Goal: Information Seeking & Learning: Learn about a topic

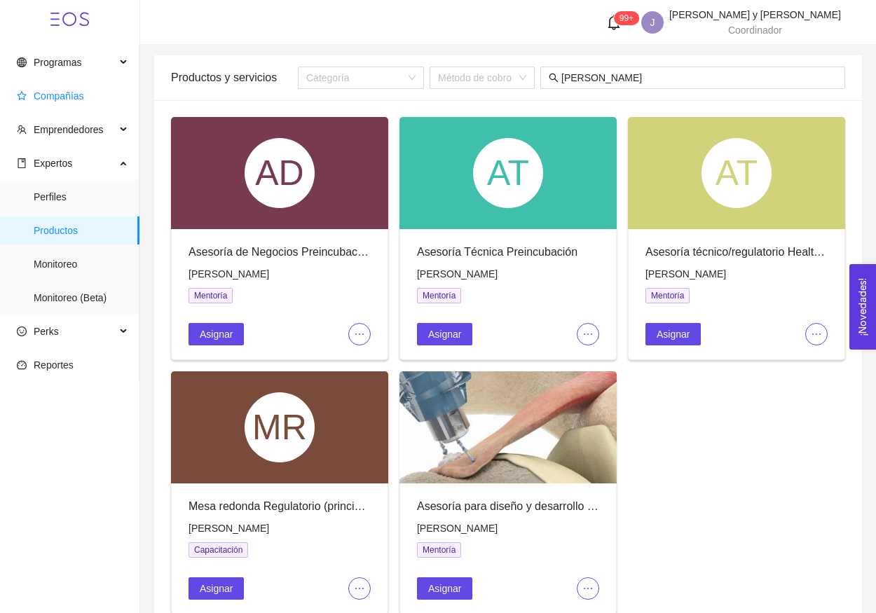
click at [83, 88] on span "Compañías" at bounding box center [72, 96] width 111 height 28
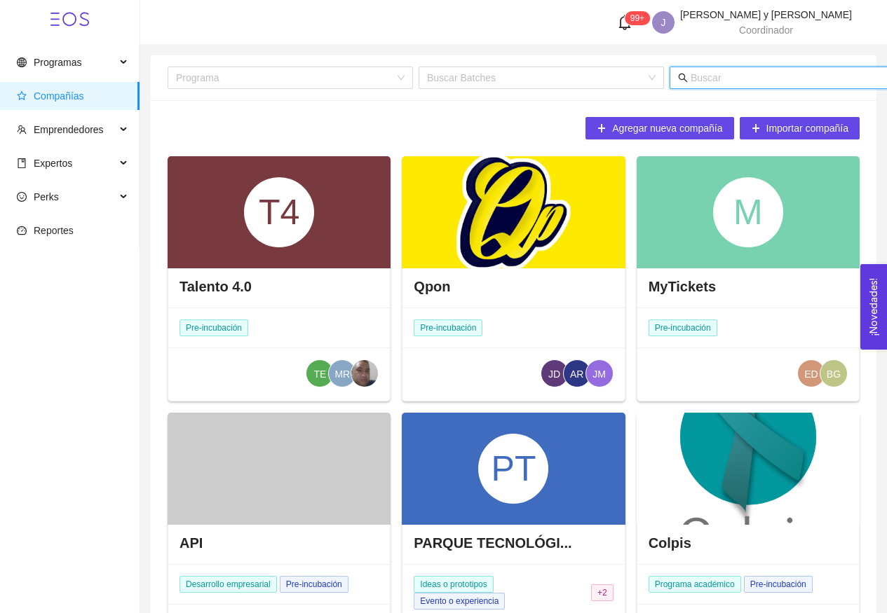
click at [739, 79] on input "text" at bounding box center [829, 77] width 276 height 15
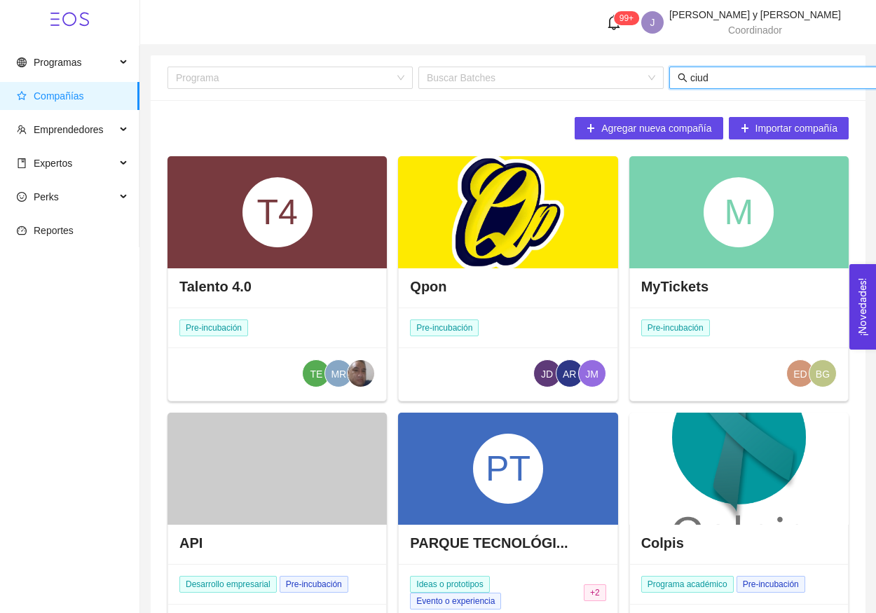
type input "ciuda"
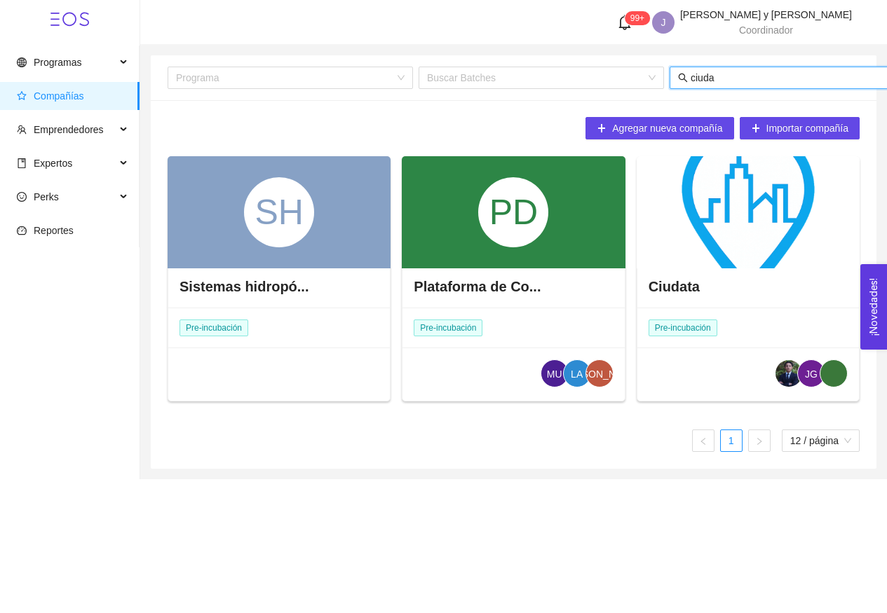
click at [728, 233] on div at bounding box center [748, 212] width 223 height 112
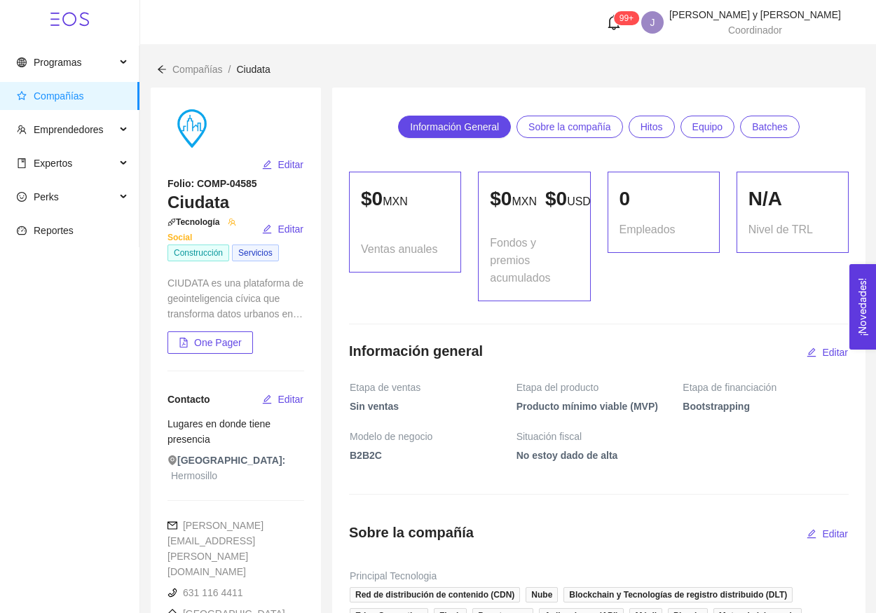
scroll to position [1292, 0]
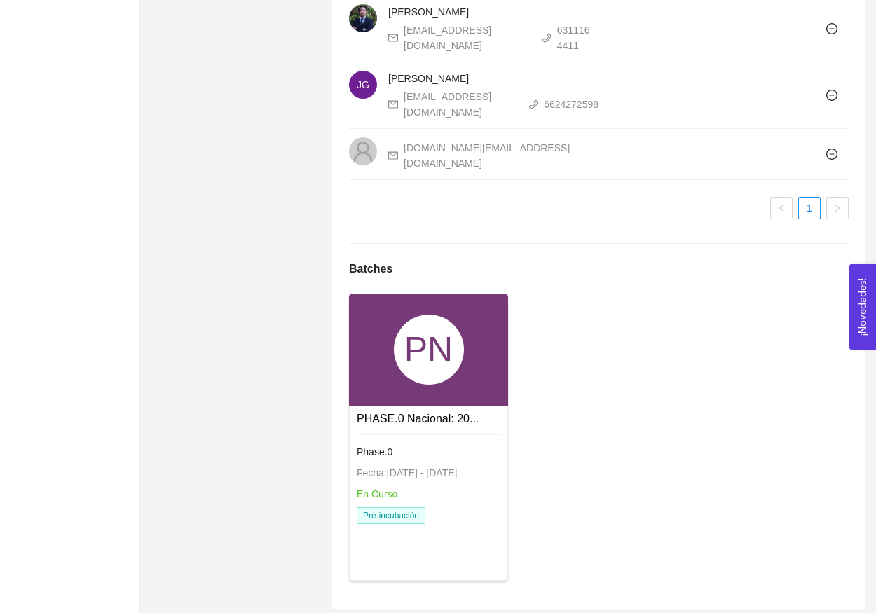
click at [428, 327] on div "PN" at bounding box center [429, 350] width 70 height 70
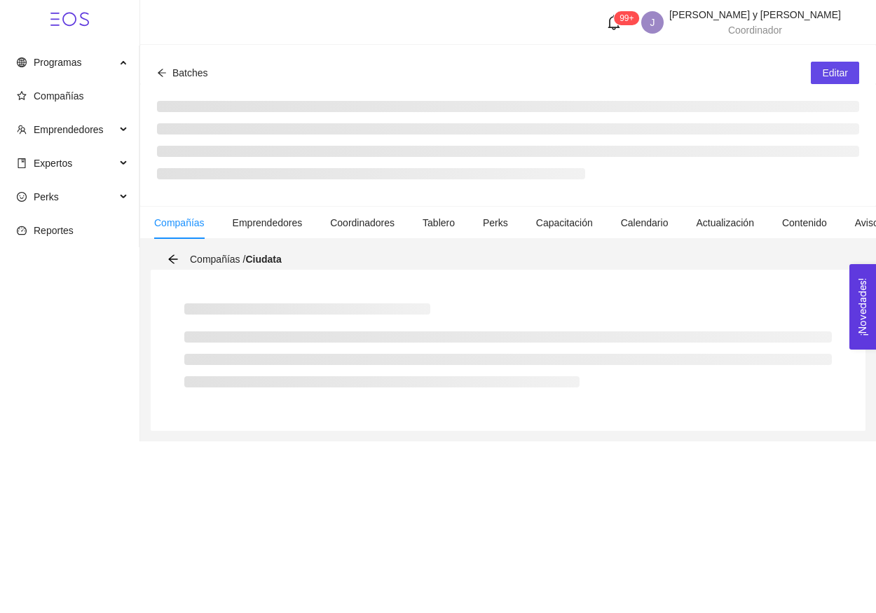
click at [460, 330] on div at bounding box center [508, 350] width 715 height 161
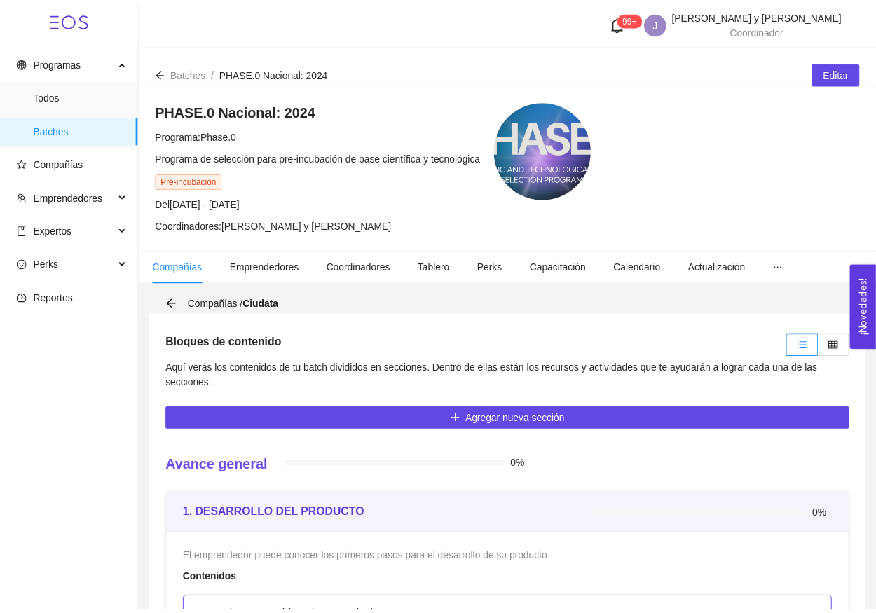
scroll to position [1, 0]
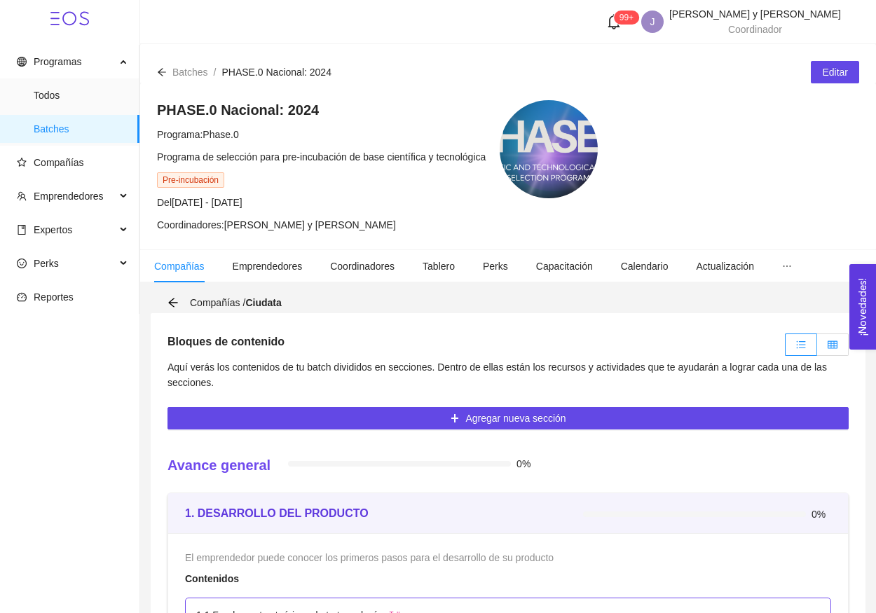
click at [836, 353] on label at bounding box center [834, 345] width 32 height 22
click at [818, 348] on input "radio" at bounding box center [818, 348] width 0 height 0
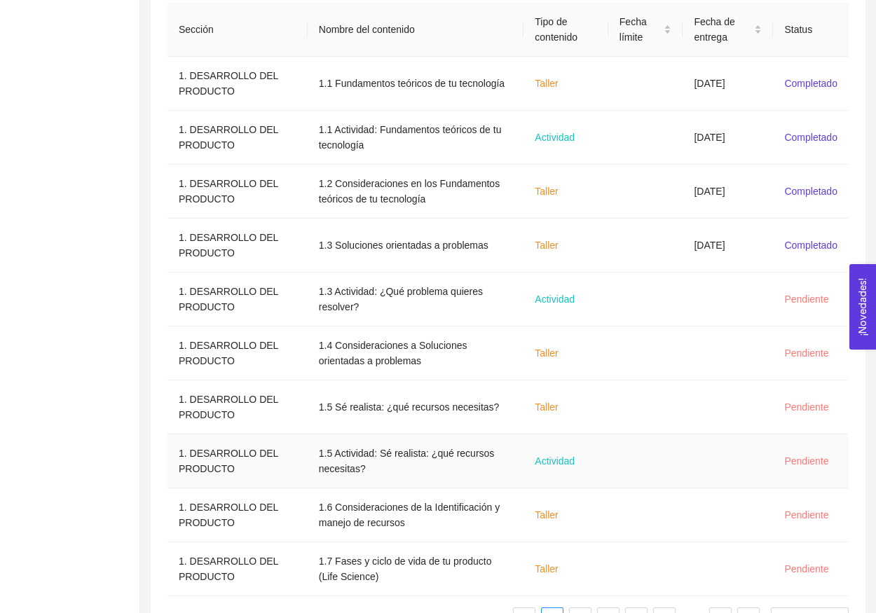
scroll to position [531, 0]
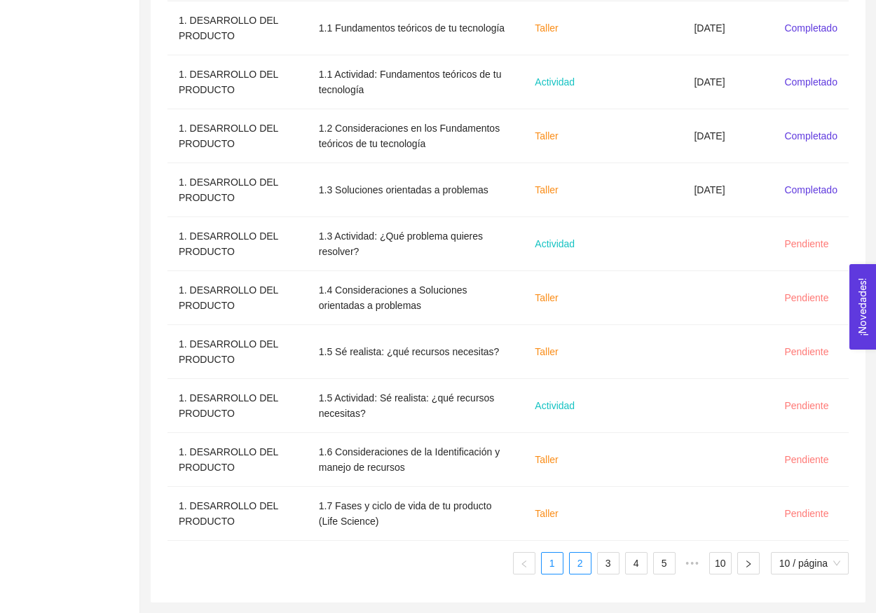
click at [579, 567] on link "2" at bounding box center [580, 563] width 21 height 21
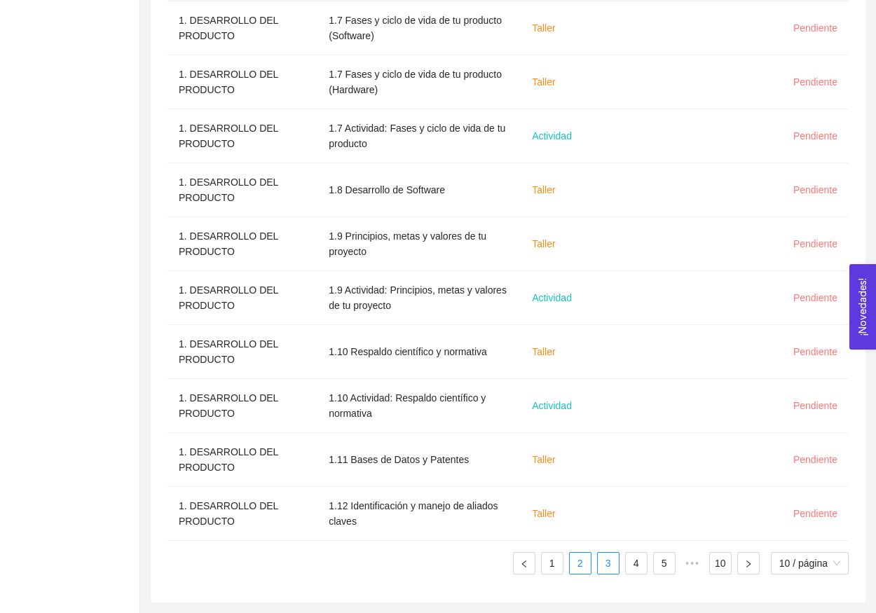
click at [607, 571] on link "3" at bounding box center [608, 563] width 21 height 21
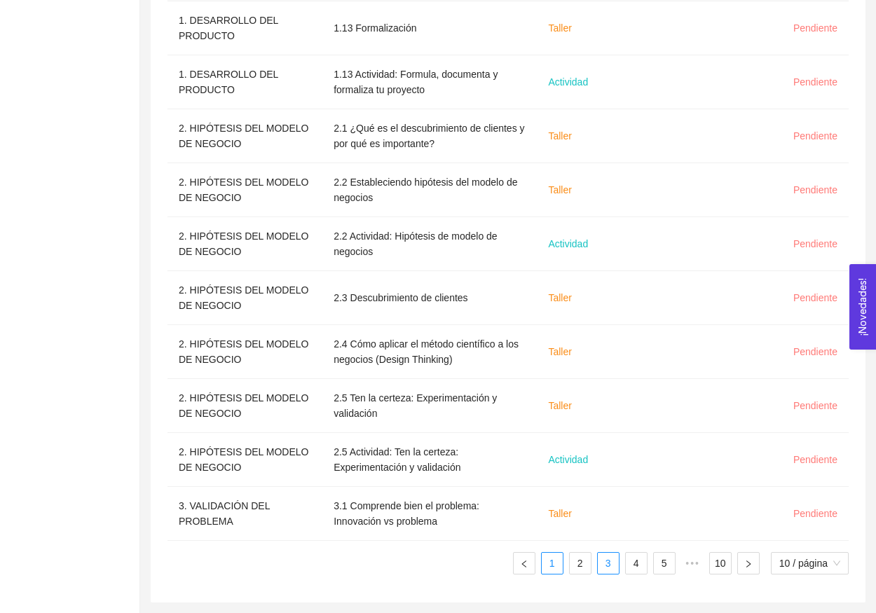
click at [545, 569] on link "1" at bounding box center [552, 563] width 21 height 21
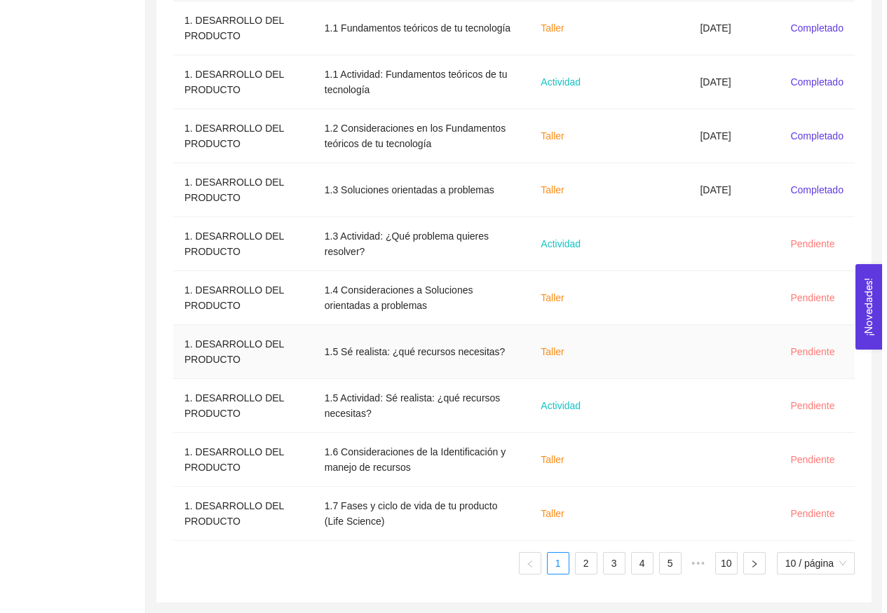
scroll to position [377, 0]
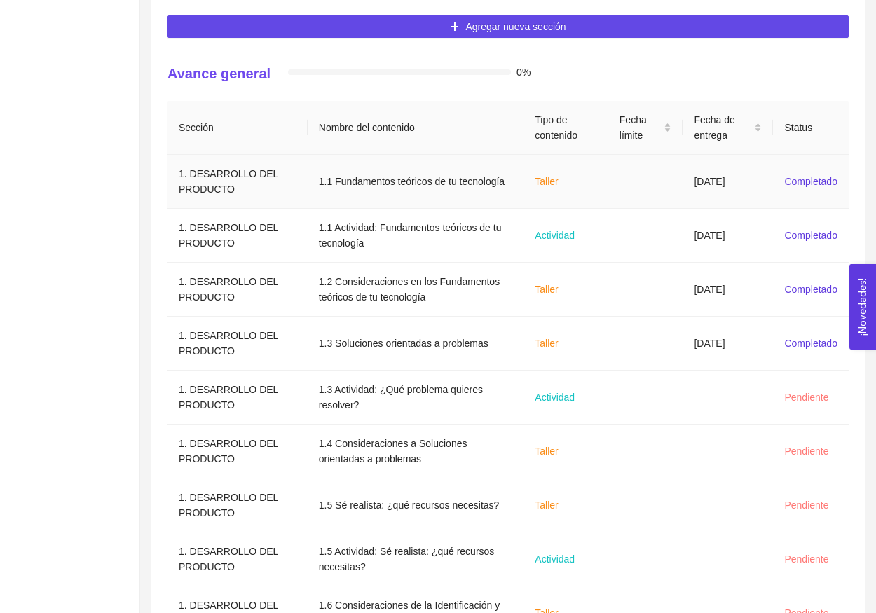
click at [632, 198] on td at bounding box center [646, 182] width 75 height 54
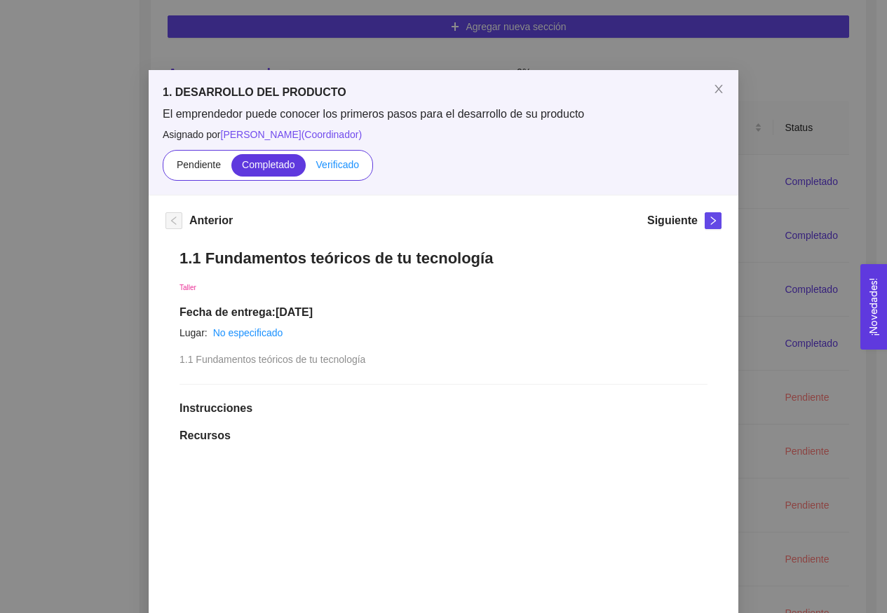
click at [321, 172] on label "Verificado" at bounding box center [338, 165] width 64 height 22
click at [306, 168] on input "Verificado" at bounding box center [306, 168] width 0 height 0
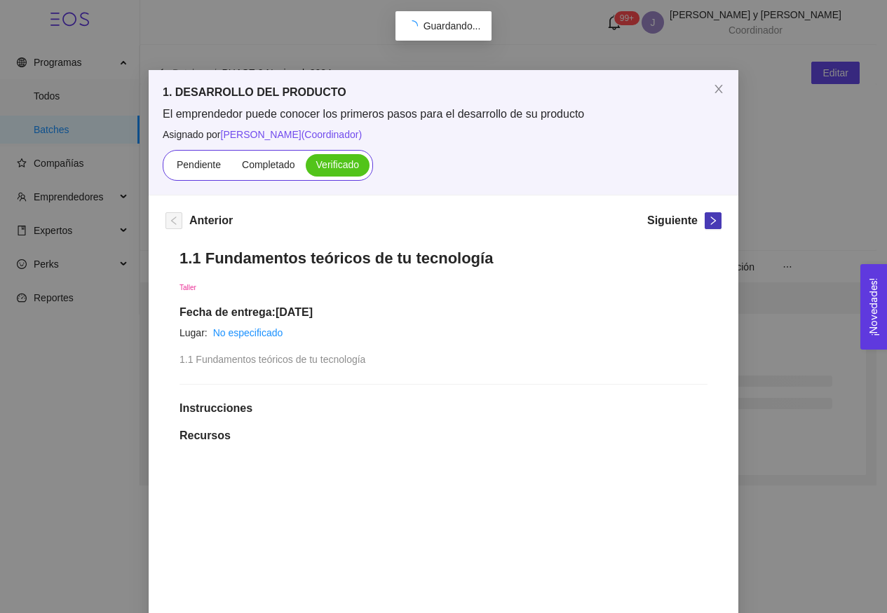
scroll to position [0, 0]
click at [708, 222] on icon "right" at bounding box center [713, 221] width 10 height 10
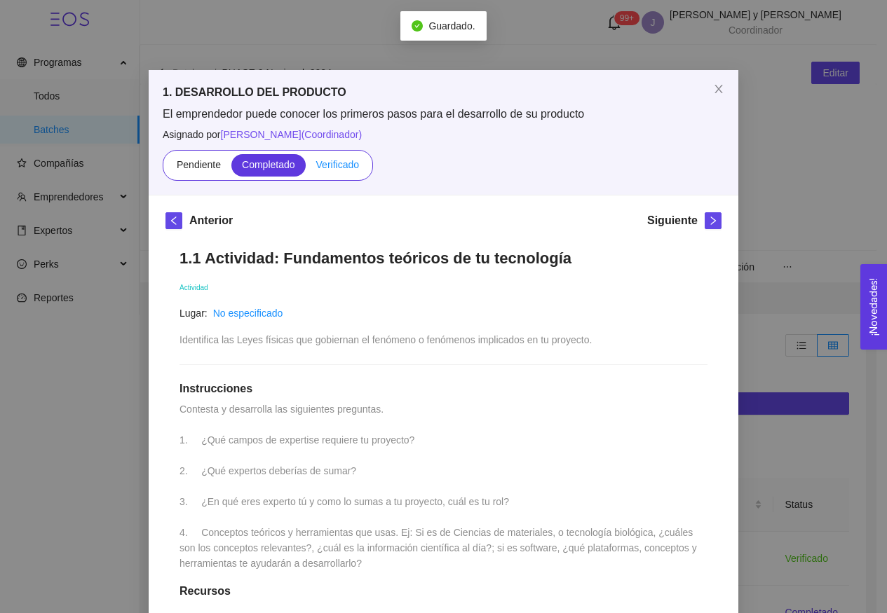
click at [339, 167] on span "Verificado" at bounding box center [337, 164] width 43 height 11
click at [306, 168] on input "Verificado" at bounding box center [306, 168] width 0 height 0
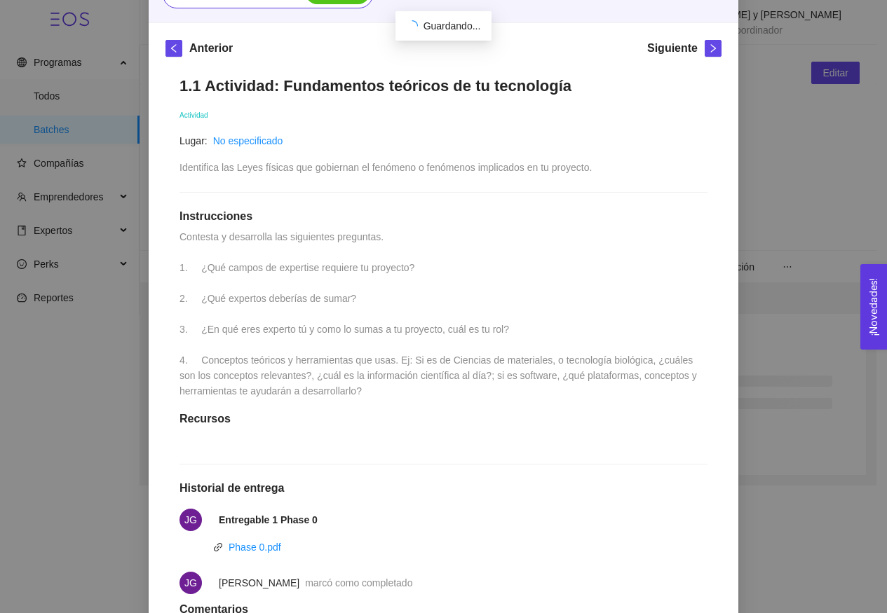
scroll to position [29, 0]
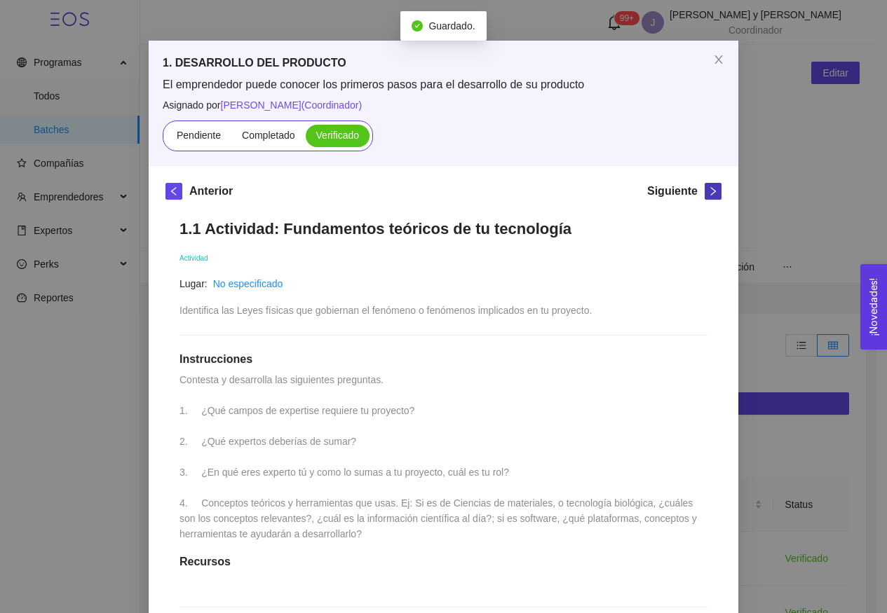
click at [708, 191] on icon "right" at bounding box center [713, 192] width 10 height 10
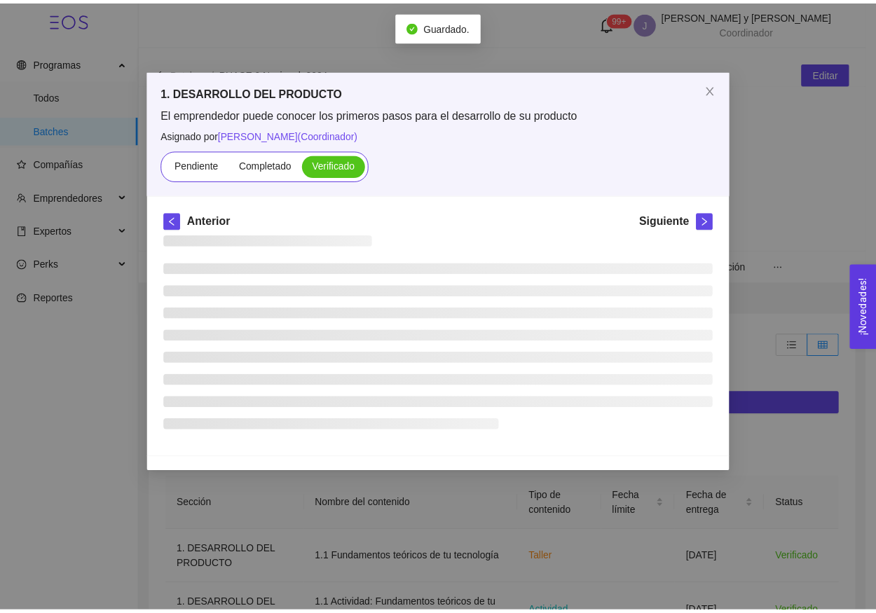
scroll to position [0, 0]
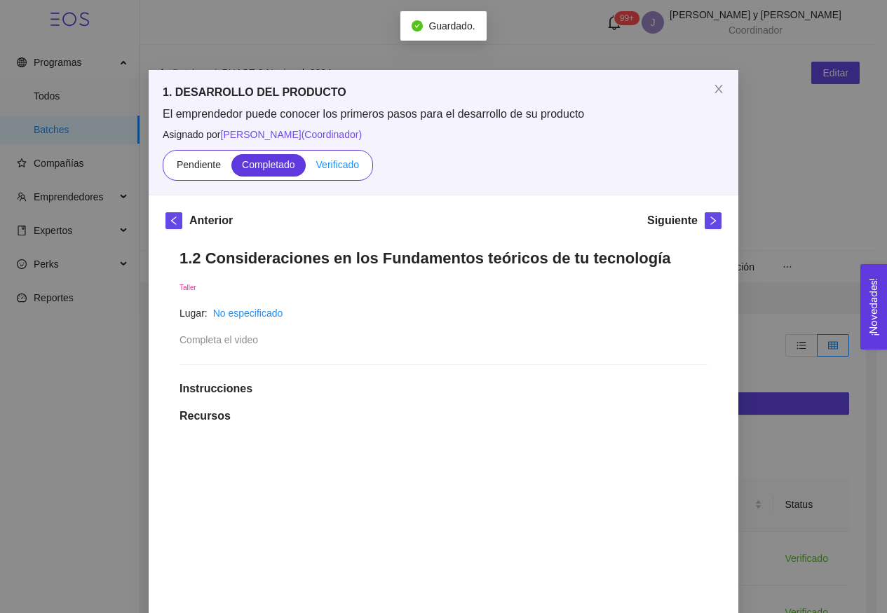
click at [343, 159] on span "Verificado" at bounding box center [337, 164] width 43 height 11
click at [306, 168] on input "Verificado" at bounding box center [306, 168] width 0 height 0
click at [708, 220] on icon "right" at bounding box center [713, 221] width 10 height 10
click at [333, 172] on label "Verificado" at bounding box center [338, 165] width 64 height 22
click at [306, 168] on input "Verificado" at bounding box center [306, 168] width 0 height 0
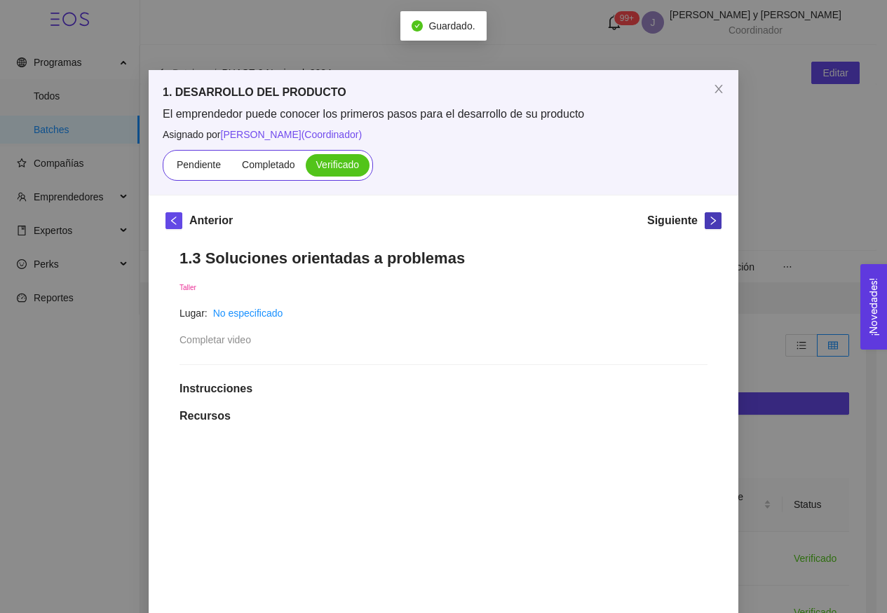
click at [711, 224] on icon "right" at bounding box center [713, 221] width 5 height 8
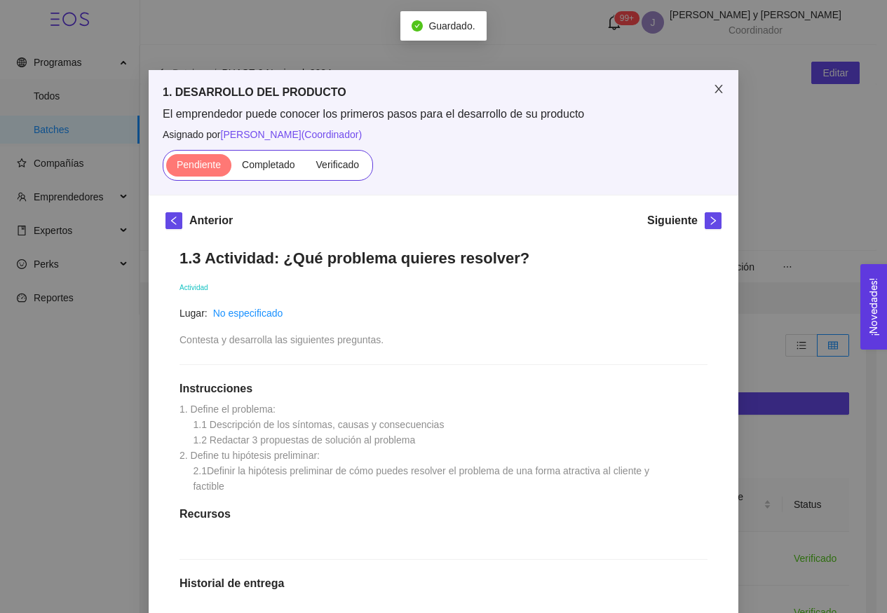
click at [710, 95] on span "Close" at bounding box center [718, 89] width 39 height 39
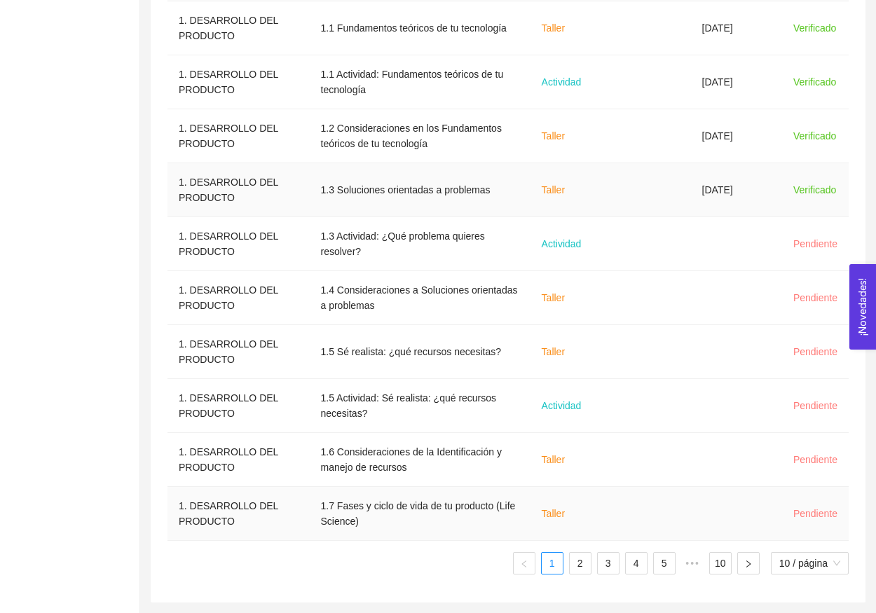
scroll to position [531, 0]
click at [577, 565] on link "2" at bounding box center [580, 563] width 21 height 21
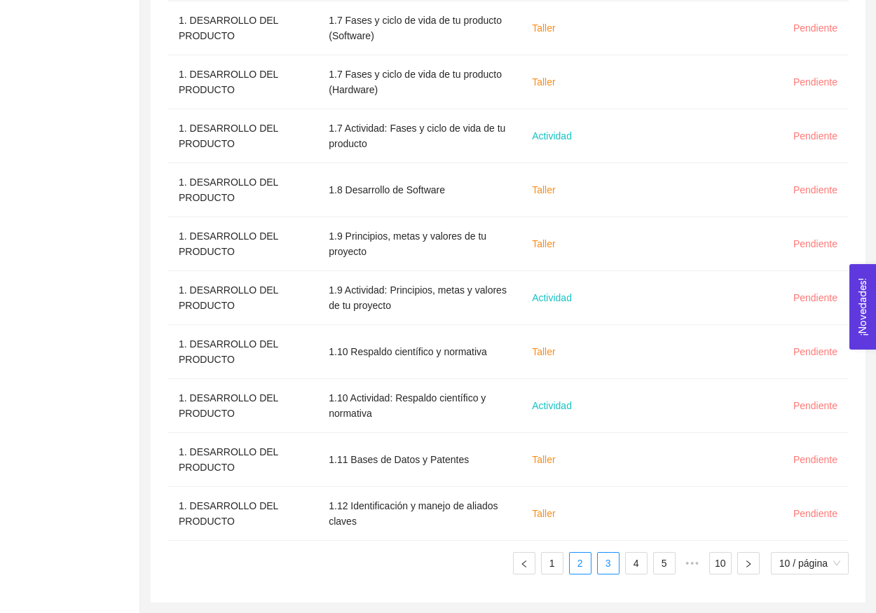
click at [614, 565] on link "3" at bounding box center [608, 563] width 21 height 21
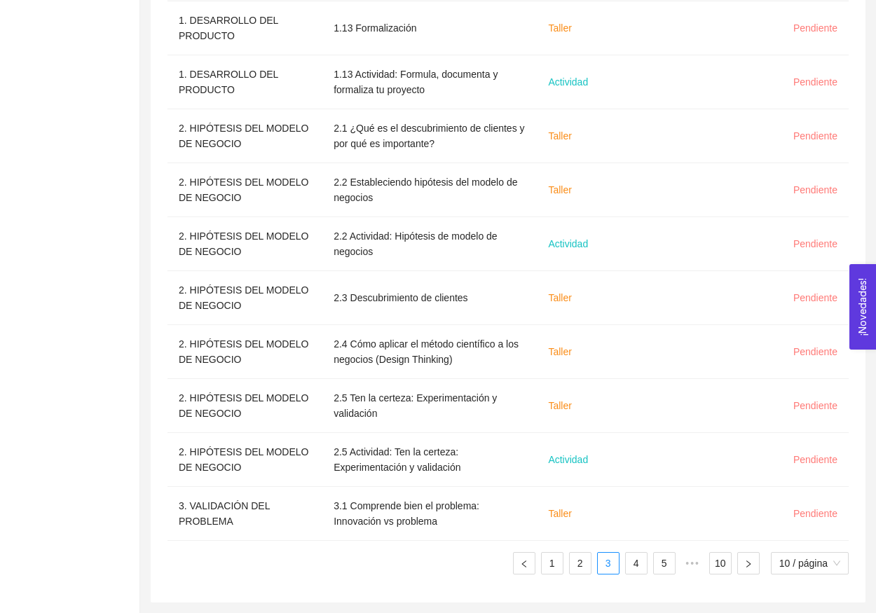
click at [650, 568] on ul "1 2 3 4 5 ••• 10 10 / página" at bounding box center [509, 563] width 682 height 22
click at [628, 564] on link "4" at bounding box center [636, 563] width 21 height 21
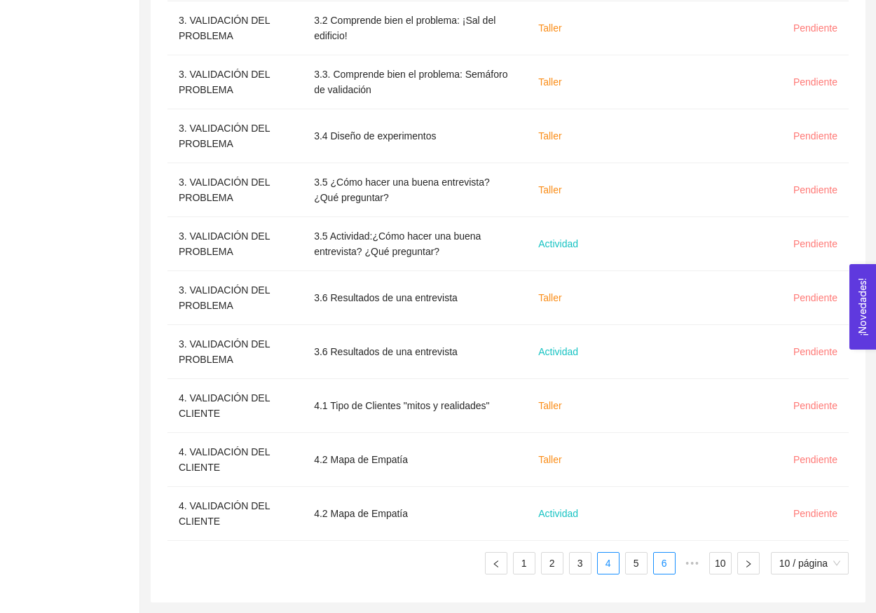
click at [655, 567] on link "6" at bounding box center [664, 563] width 21 height 21
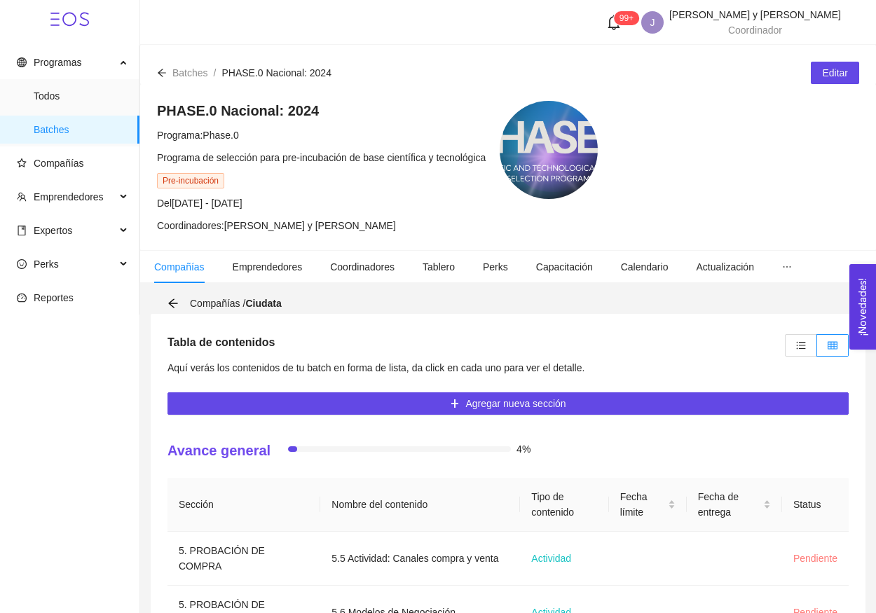
scroll to position [0, 0]
click at [54, 165] on span "Compañías" at bounding box center [59, 163] width 50 height 11
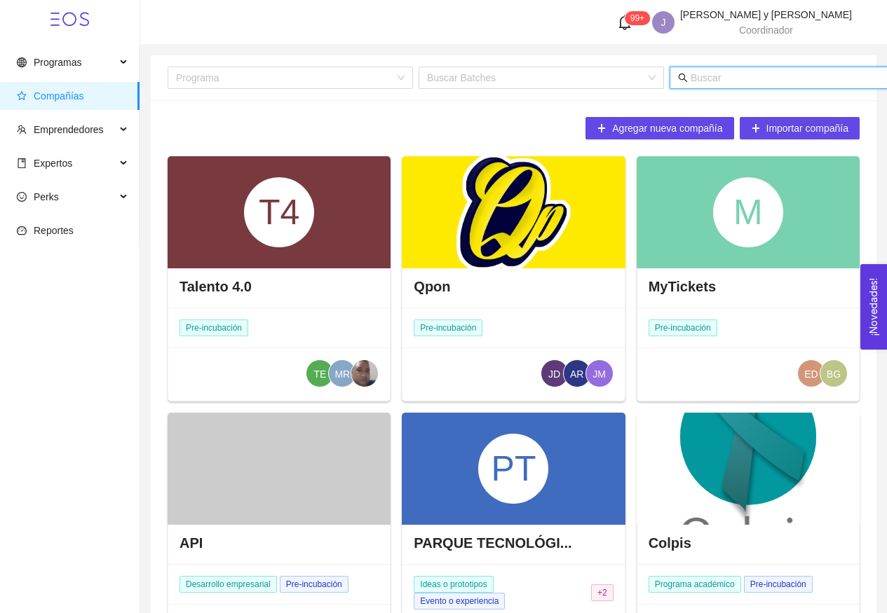
click at [717, 78] on input "text" at bounding box center [829, 77] width 276 height 15
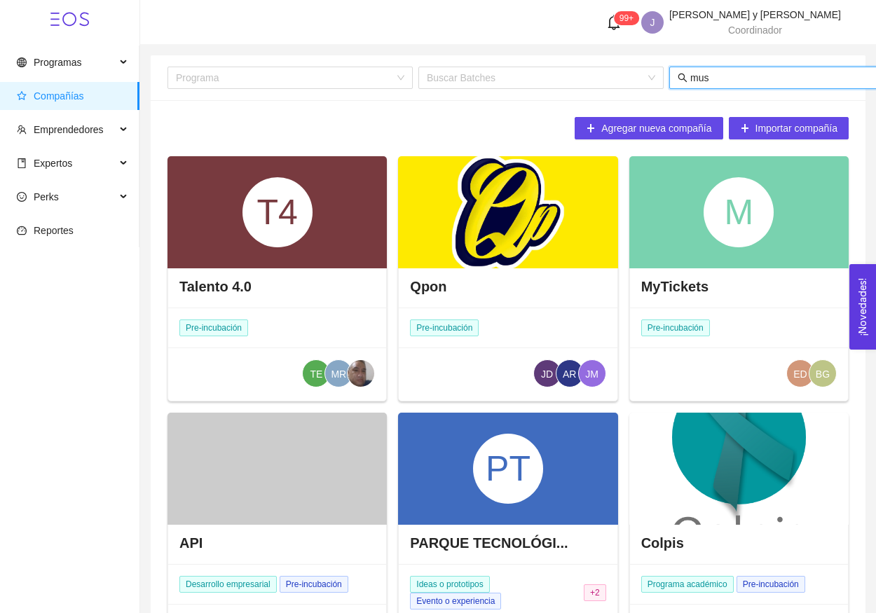
type input "musa"
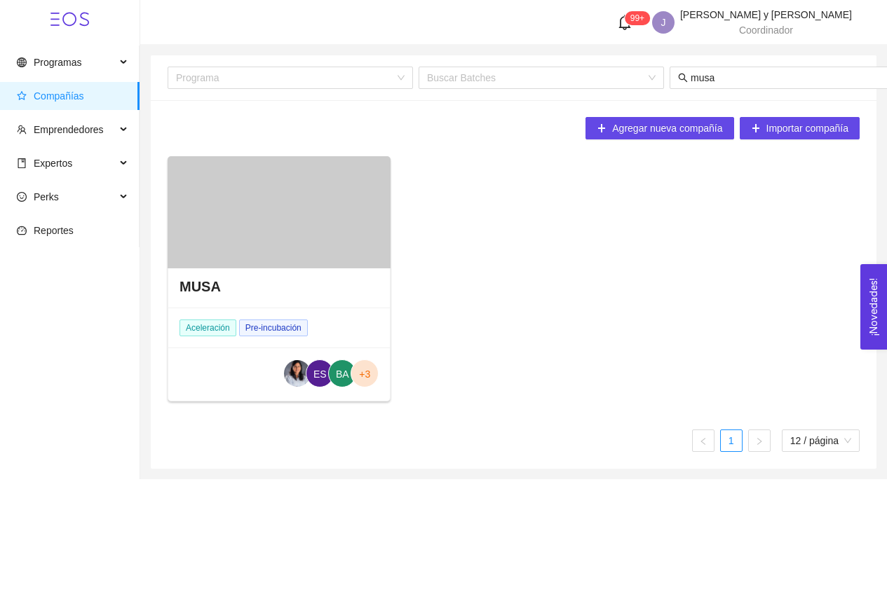
click at [328, 224] on div at bounding box center [279, 212] width 223 height 112
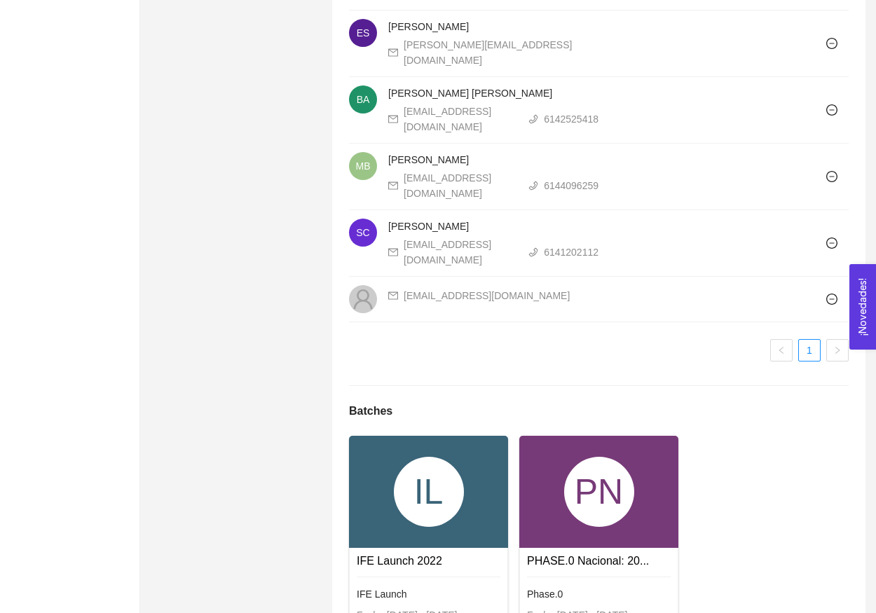
scroll to position [1073, 0]
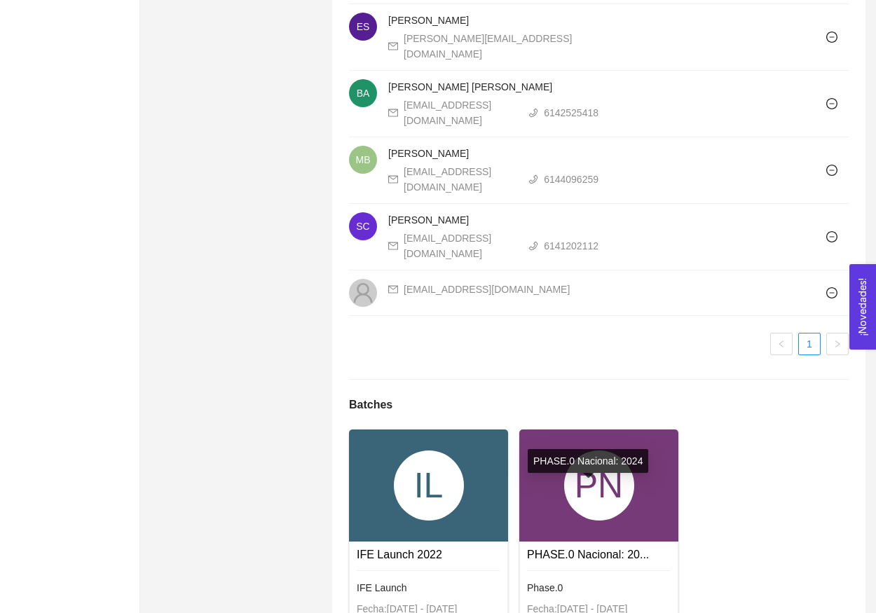
click at [585, 478] on div "PN" at bounding box center [599, 486] width 159 height 112
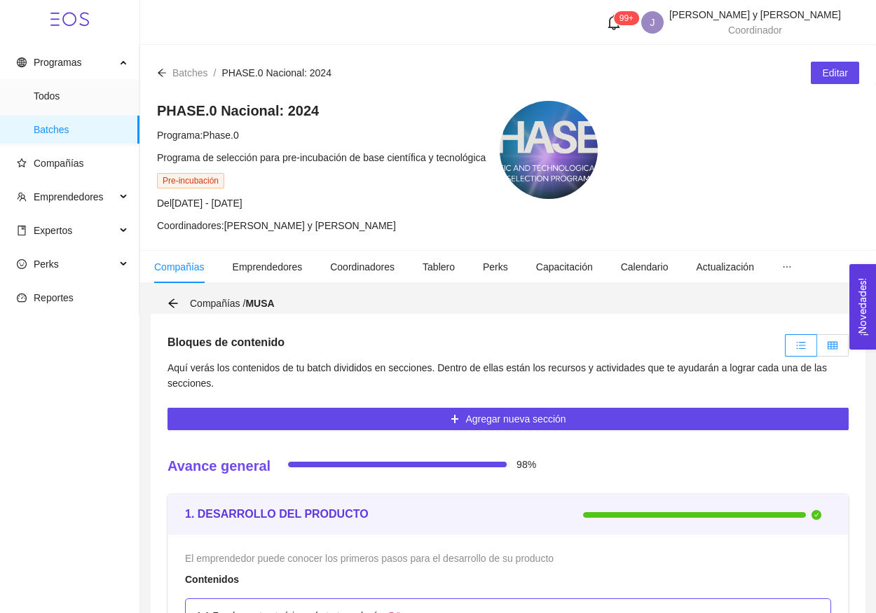
click at [831, 344] on icon "table" at bounding box center [833, 346] width 10 height 10
click at [818, 349] on input "radio" at bounding box center [818, 349] width 0 height 0
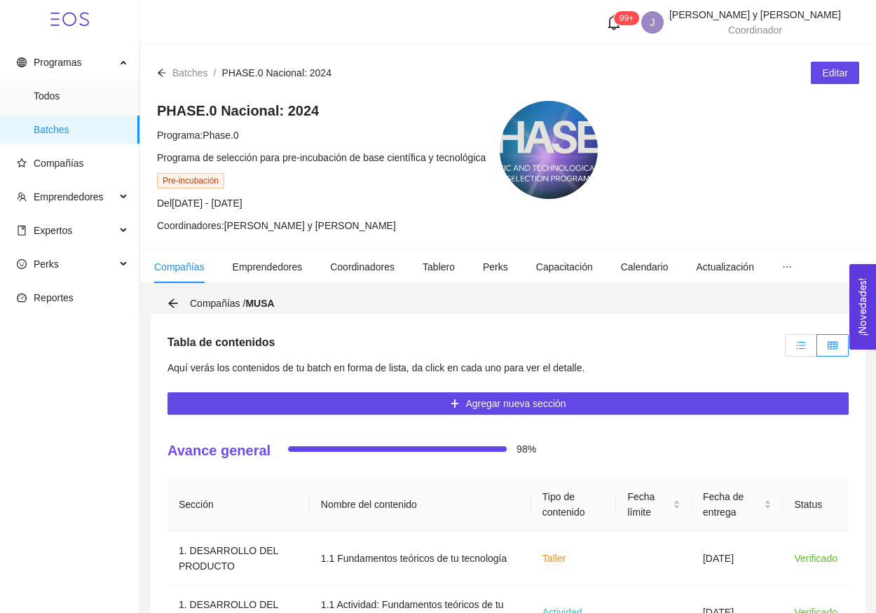
click at [798, 350] on span at bounding box center [801, 345] width 10 height 11
click at [786, 349] on input "radio" at bounding box center [786, 349] width 0 height 0
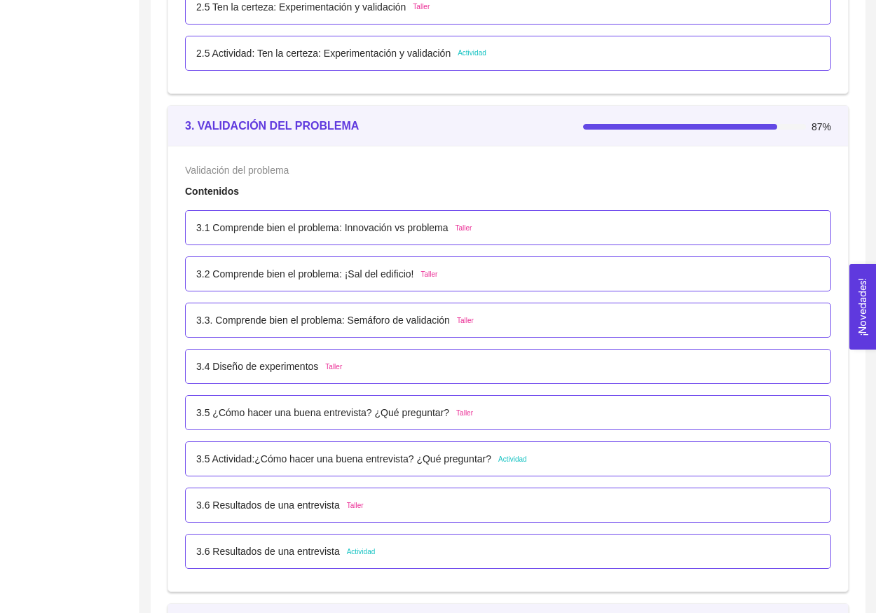
scroll to position [1999, 0]
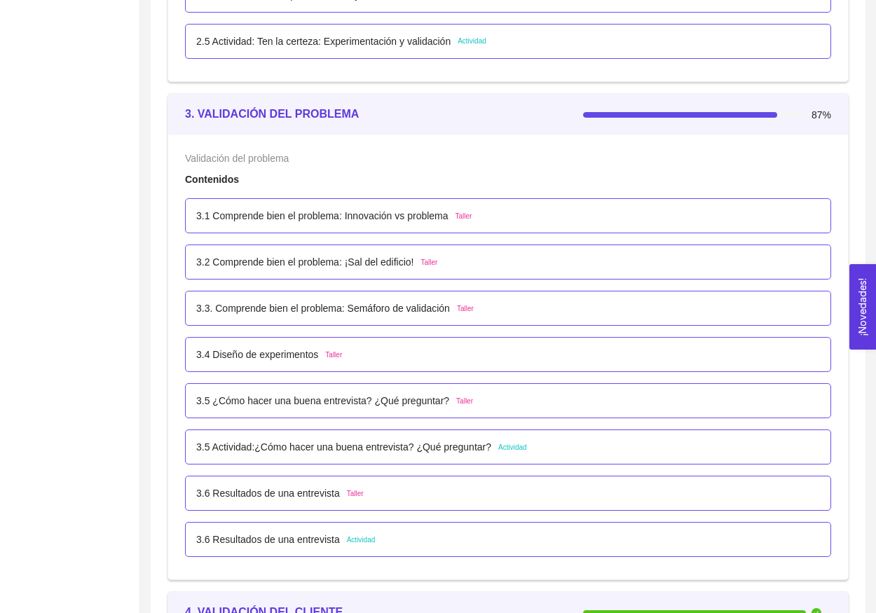
click at [370, 447] on p "3.5 Actividad:¿Cómo hacer una buena entrevista? ¿Qué preguntar?" at bounding box center [343, 447] width 295 height 15
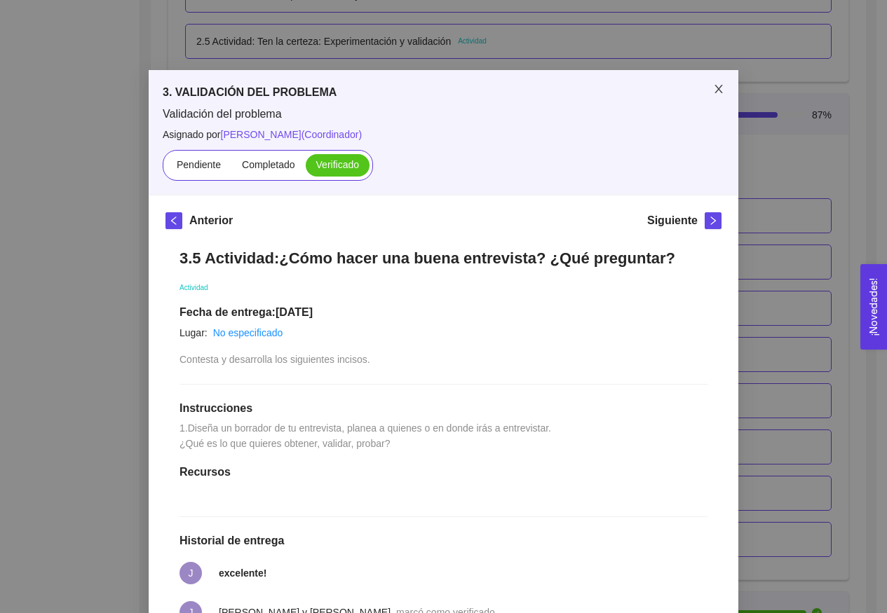
click at [713, 95] on icon "close" at bounding box center [718, 88] width 11 height 11
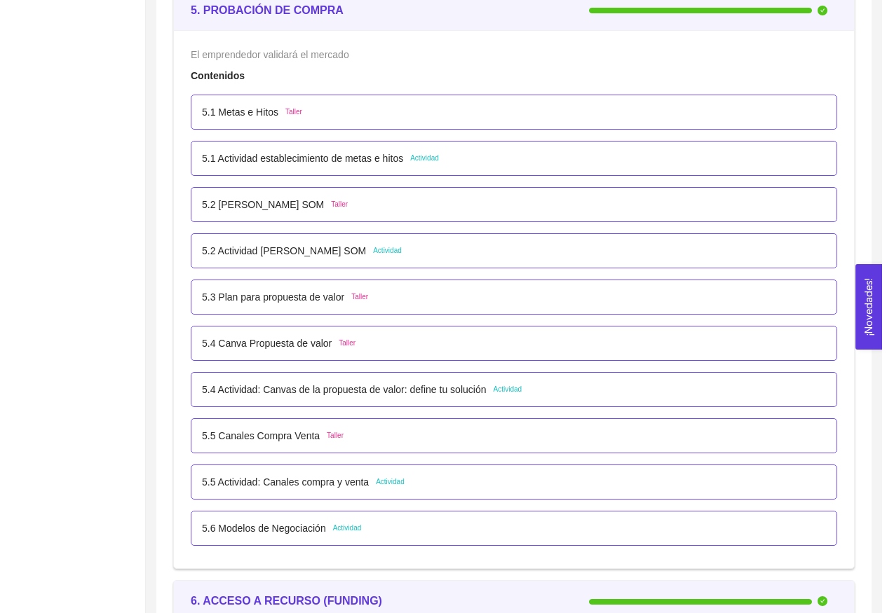
scroll to position [2974, 0]
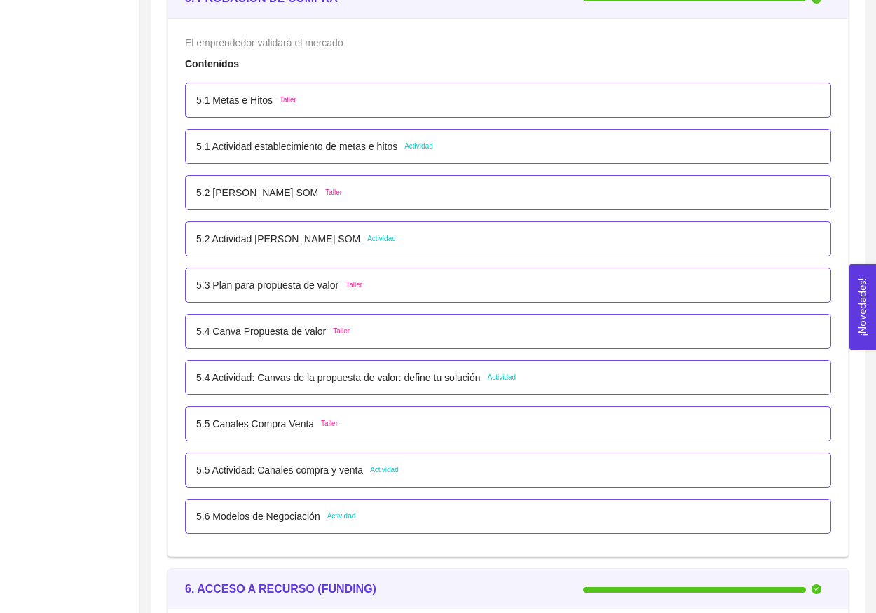
click at [330, 235] on p "5.2 Actividad [PERSON_NAME] SOM" at bounding box center [278, 238] width 164 height 15
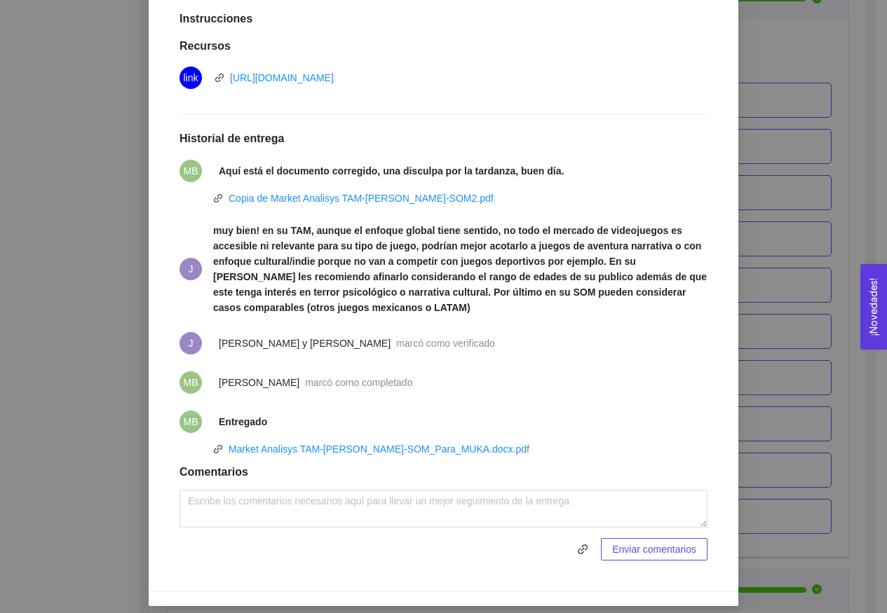
scroll to position [381, 0]
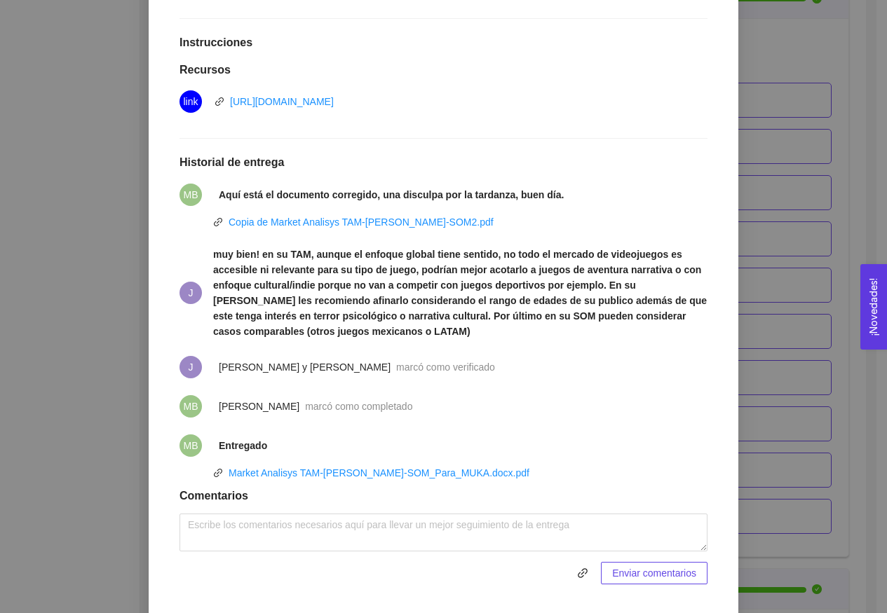
click at [391, 211] on li "MB Aquí está el documento corregido, una disculpa por la tardanza, buen día." at bounding box center [443, 194] width 528 height 39
click at [391, 217] on link "Copia de Market Analisys TAM-[PERSON_NAME]-SOM2.pdf" at bounding box center [361, 222] width 265 height 11
click at [818, 121] on div "5. PROBACIÓN DE COMPRA El emprendedor validará el mercado Asignado por [PERSON_…" at bounding box center [443, 306] width 887 height 613
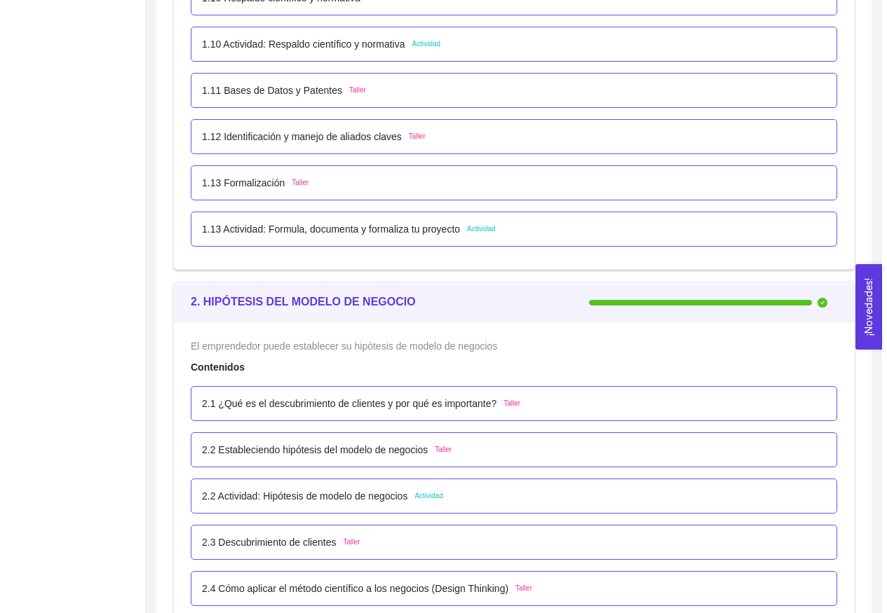
scroll to position [1524, 0]
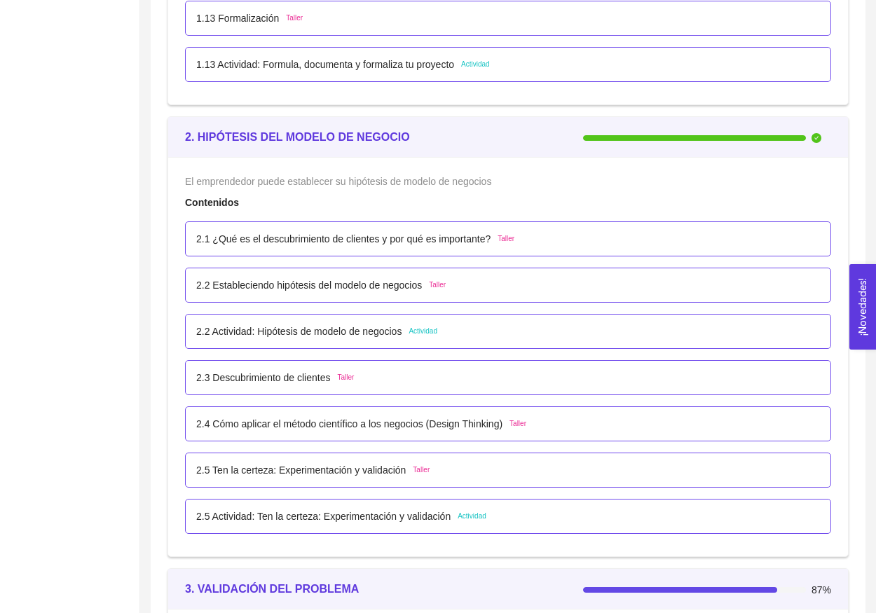
click at [306, 337] on p "2.2 Actividad: Hipótesis de modelo de negocios" at bounding box center [298, 331] width 205 height 15
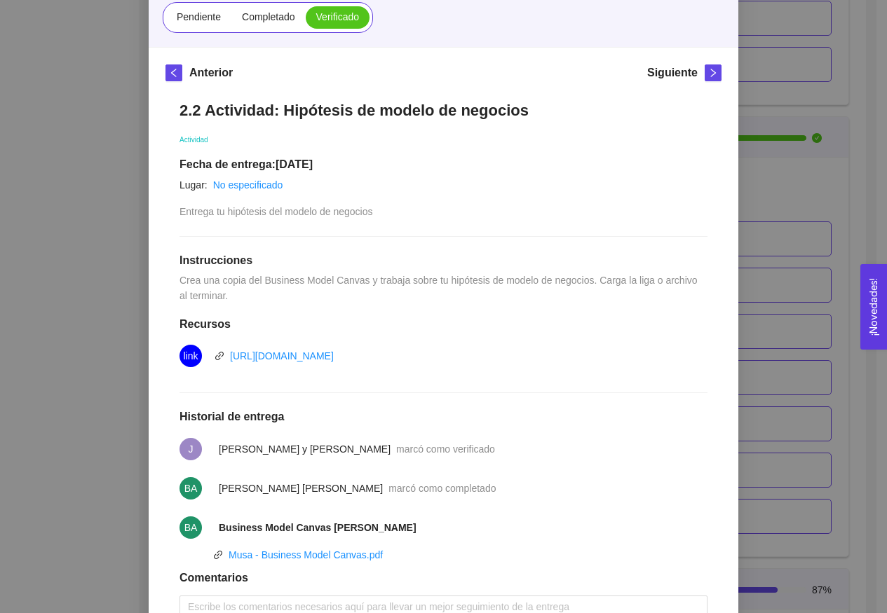
scroll to position [261, 0]
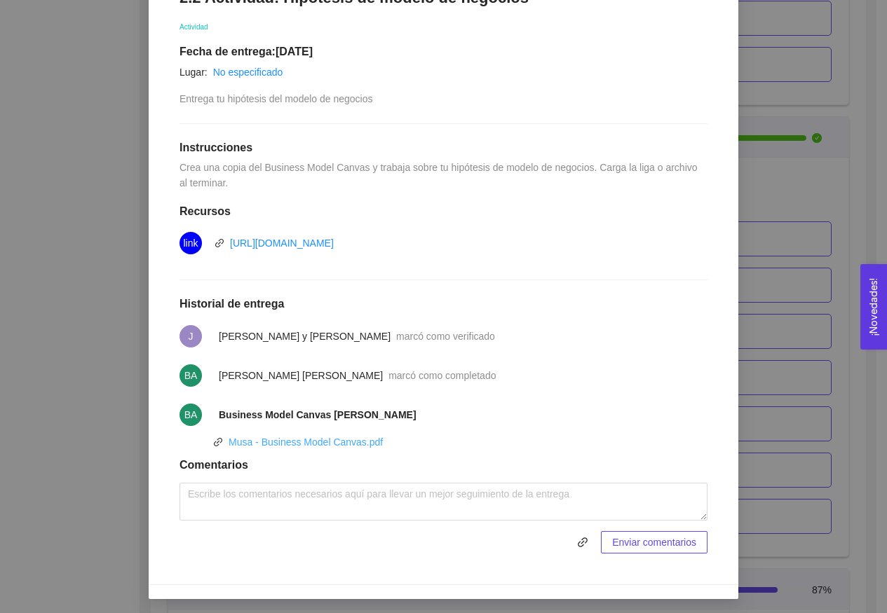
click at [300, 442] on link "Musa - Business Model Canvas.pdf" at bounding box center [306, 442] width 154 height 11
